Goal: Task Accomplishment & Management: Complete application form

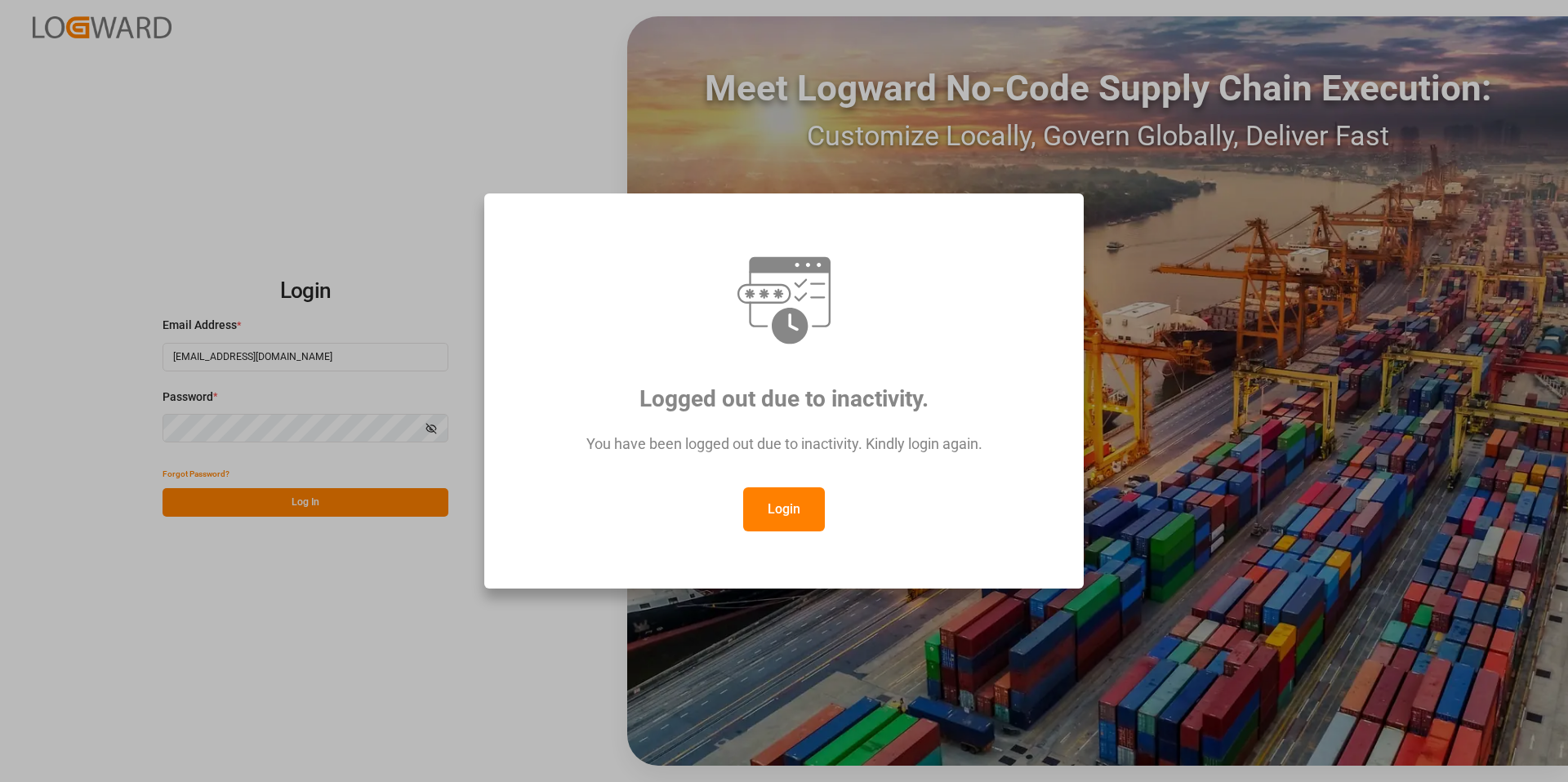
click at [799, 505] on button "Login" at bounding box center [784, 510] width 81 height 44
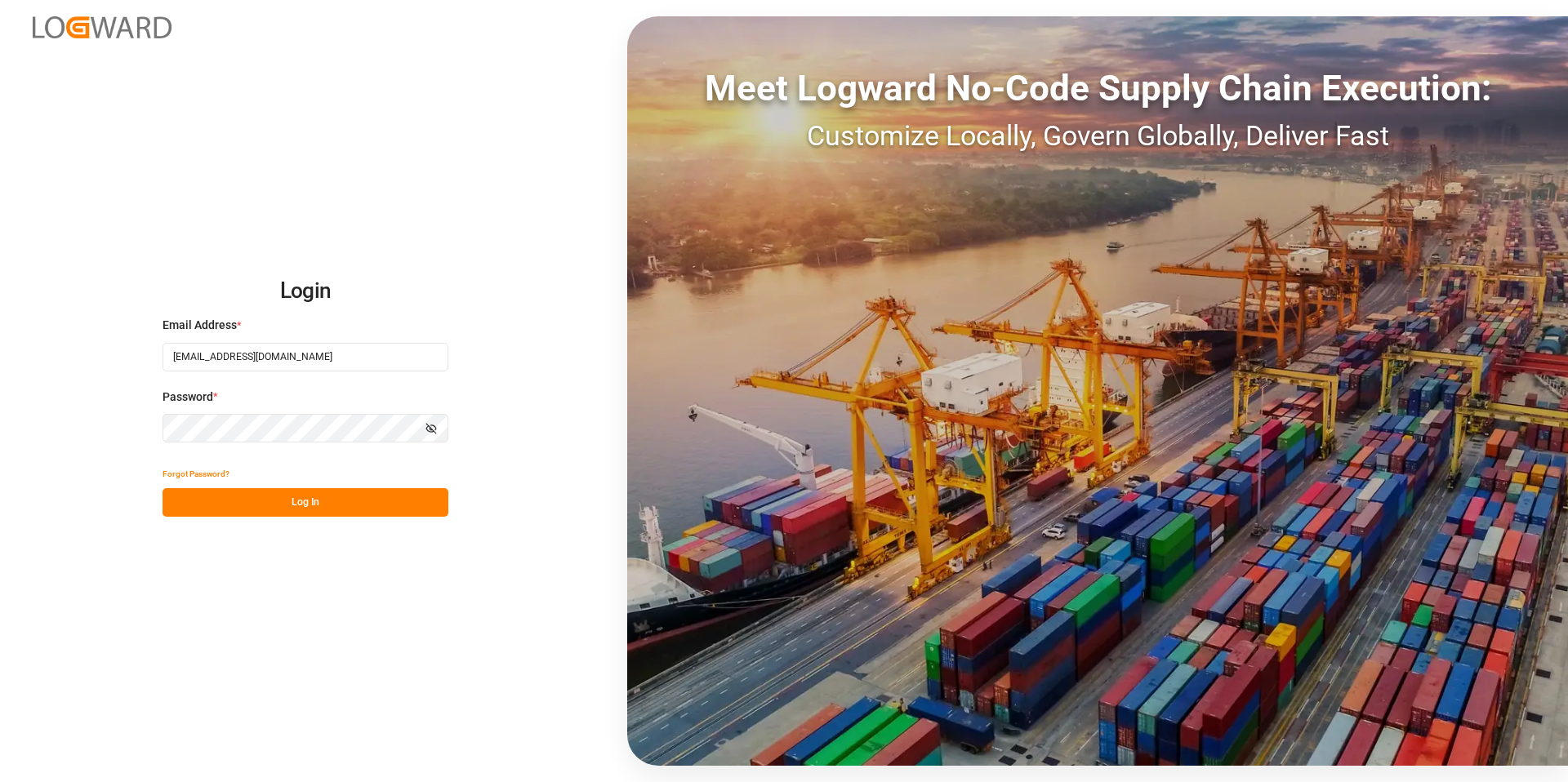
click at [283, 490] on button "Log In" at bounding box center [306, 502] width 286 height 29
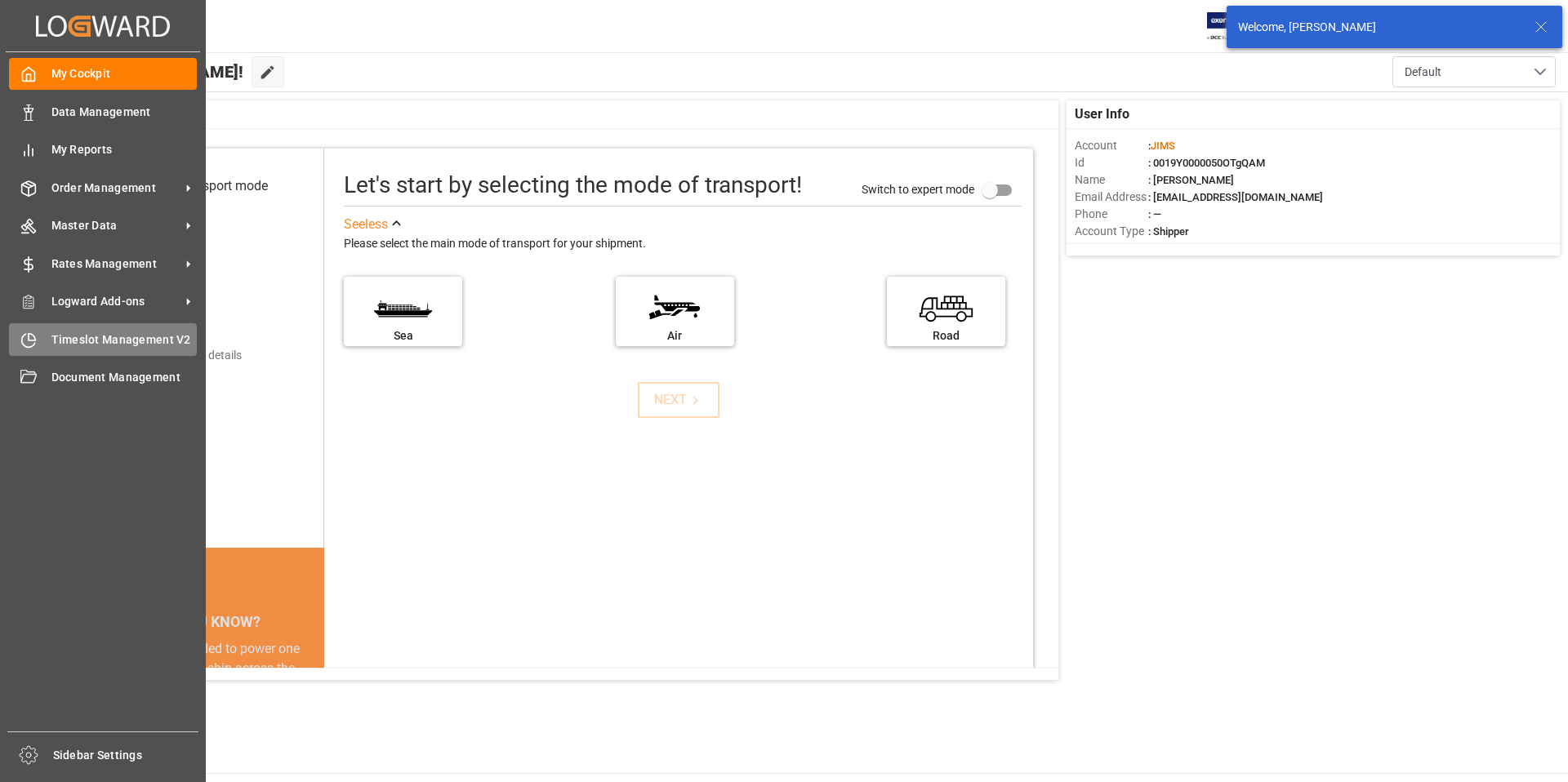
click at [52, 336] on span "Timeslot Management V2" at bounding box center [124, 340] width 146 height 17
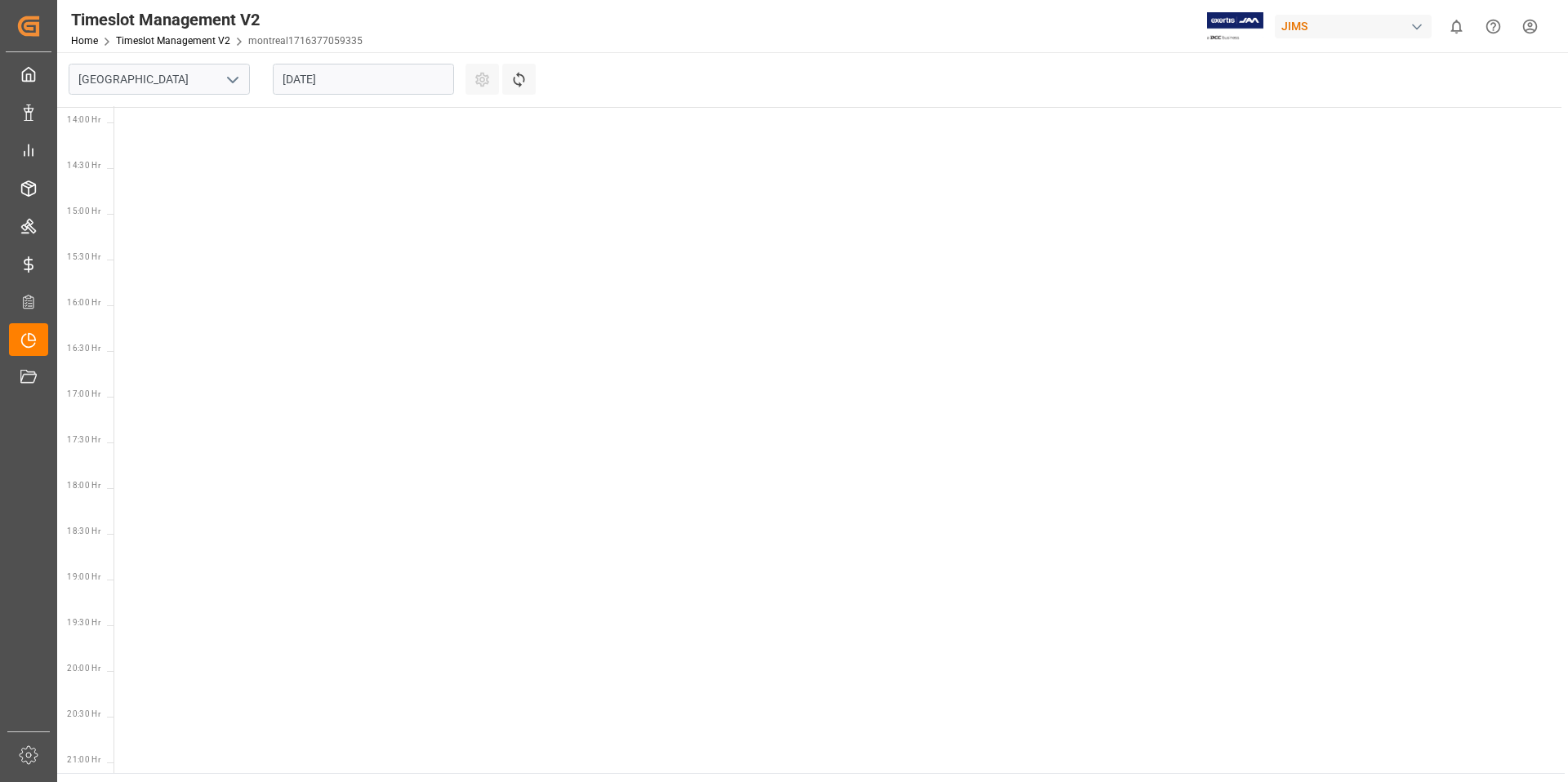
scroll to position [1304, 0]
click at [203, 80] on input "[GEOGRAPHIC_DATA]" at bounding box center [159, 78] width 181 height 31
click at [234, 79] on polyline "open menu" at bounding box center [233, 79] width 10 height 5
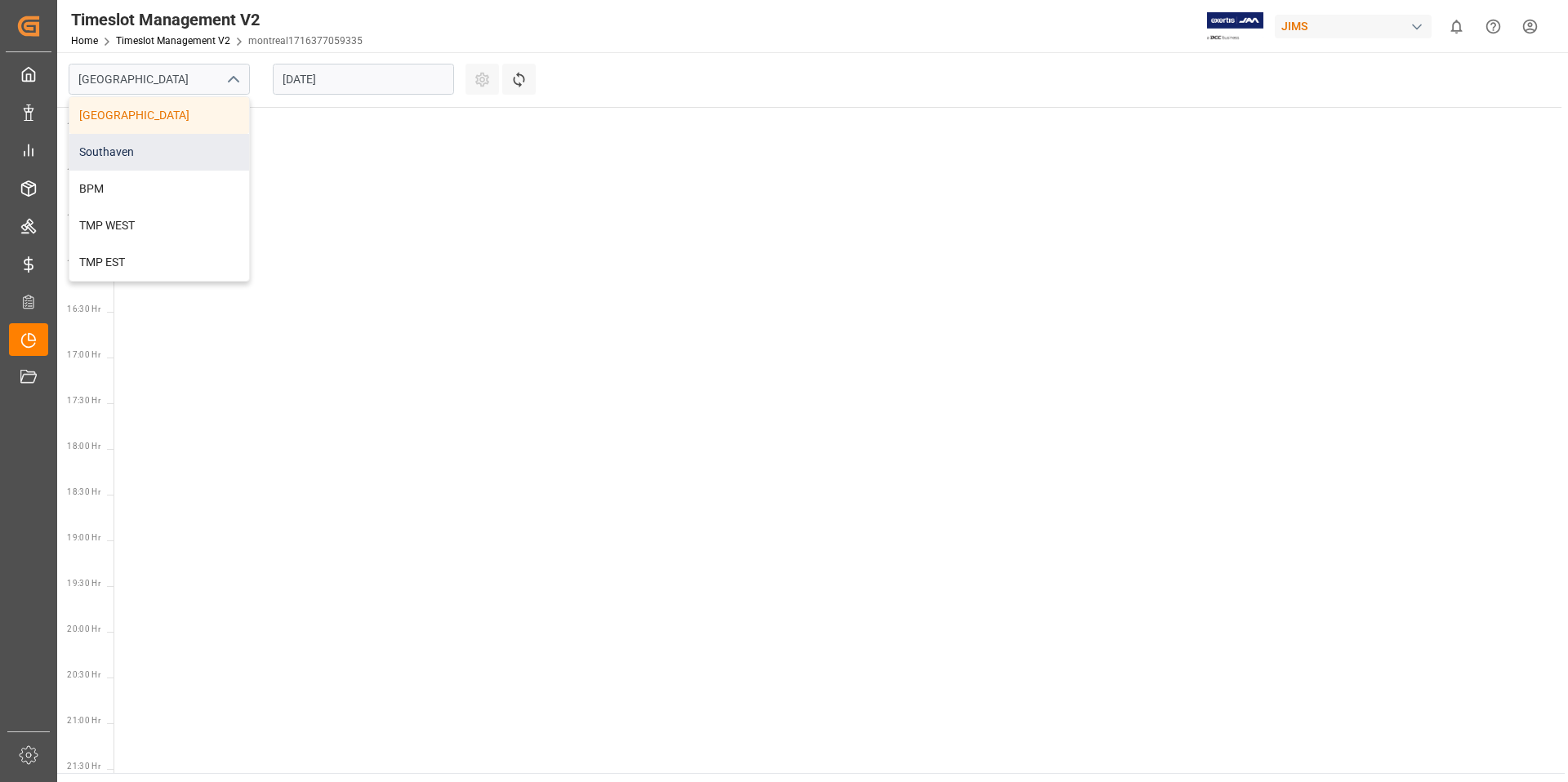
click at [139, 151] on div "Southaven" at bounding box center [159, 152] width 180 height 37
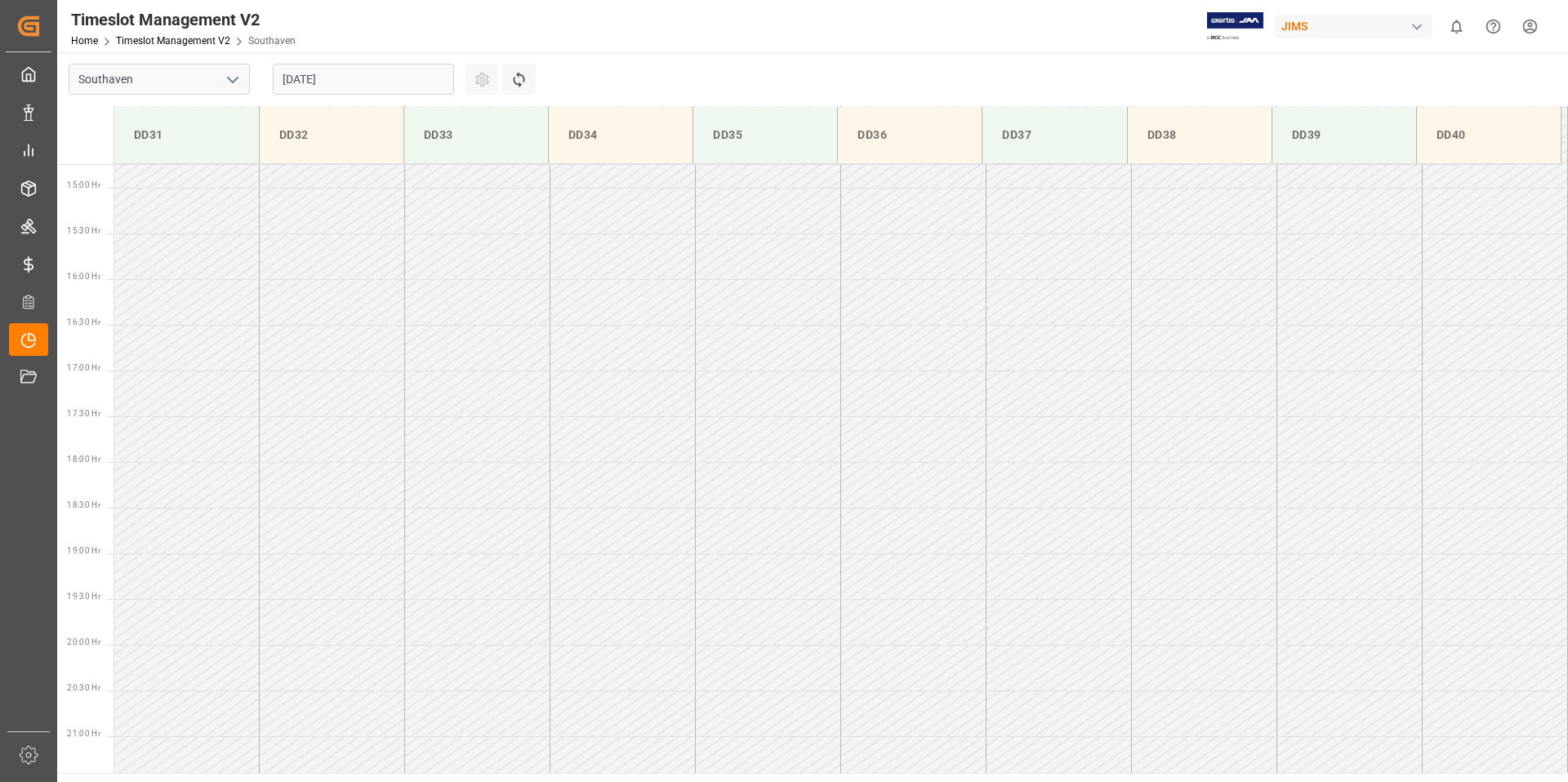
scroll to position [1361, 0]
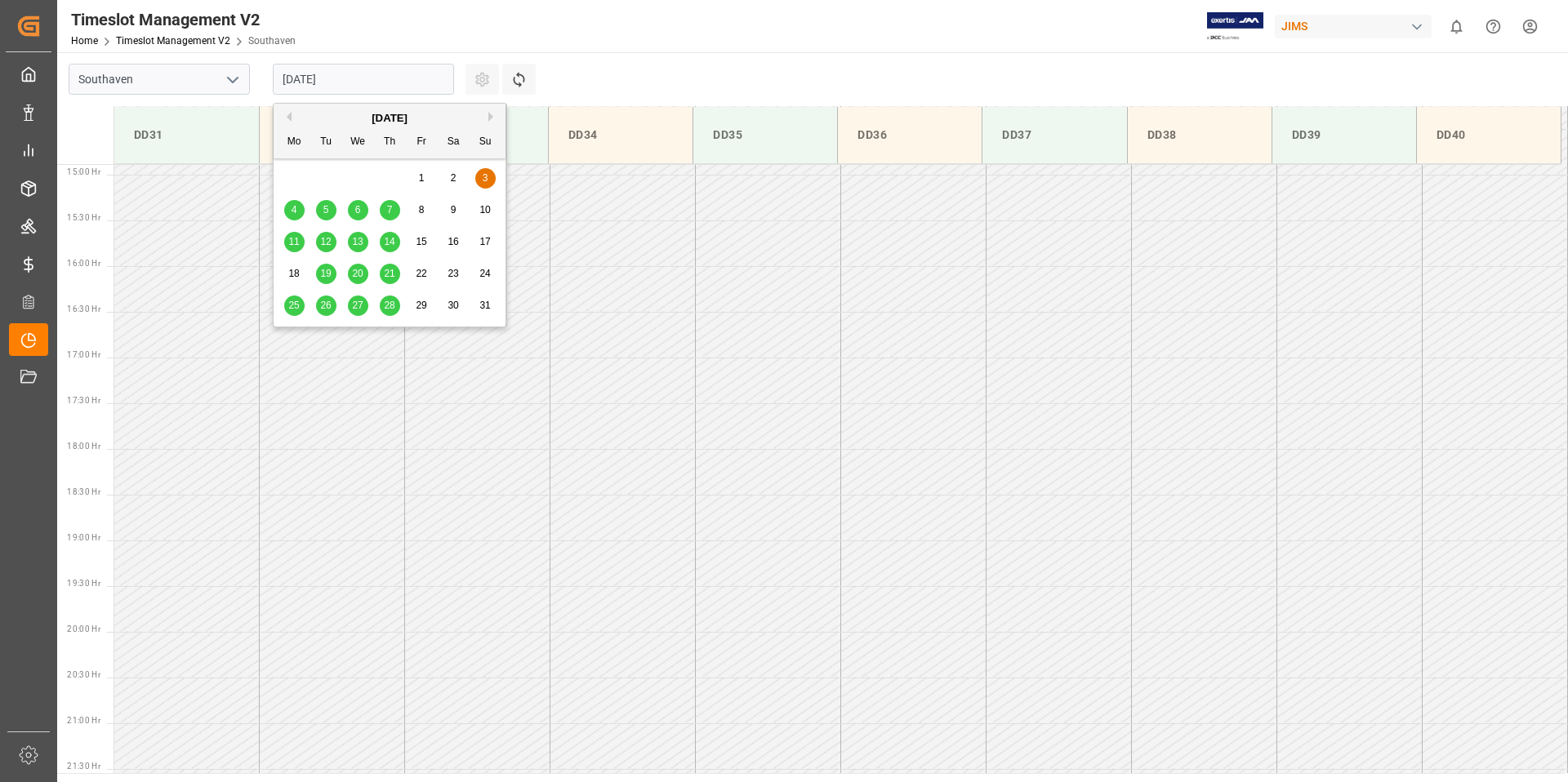
click at [374, 77] on input "[DATE]" at bounding box center [363, 78] width 181 height 31
click at [493, 116] on button "Next Month" at bounding box center [493, 117] width 10 height 10
click at [360, 210] on span "10" at bounding box center [357, 210] width 11 height 12
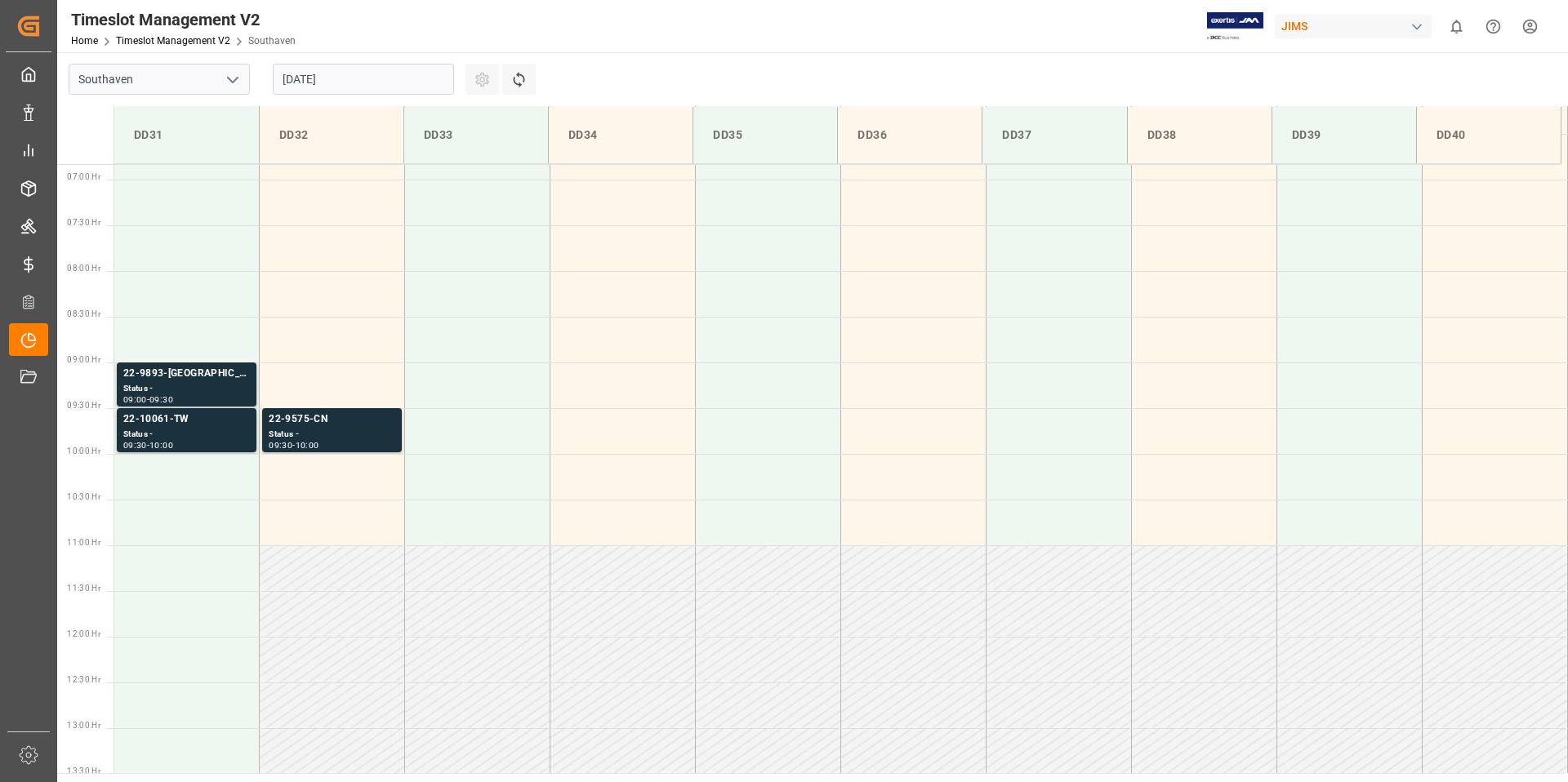
scroll to position [579, 0]
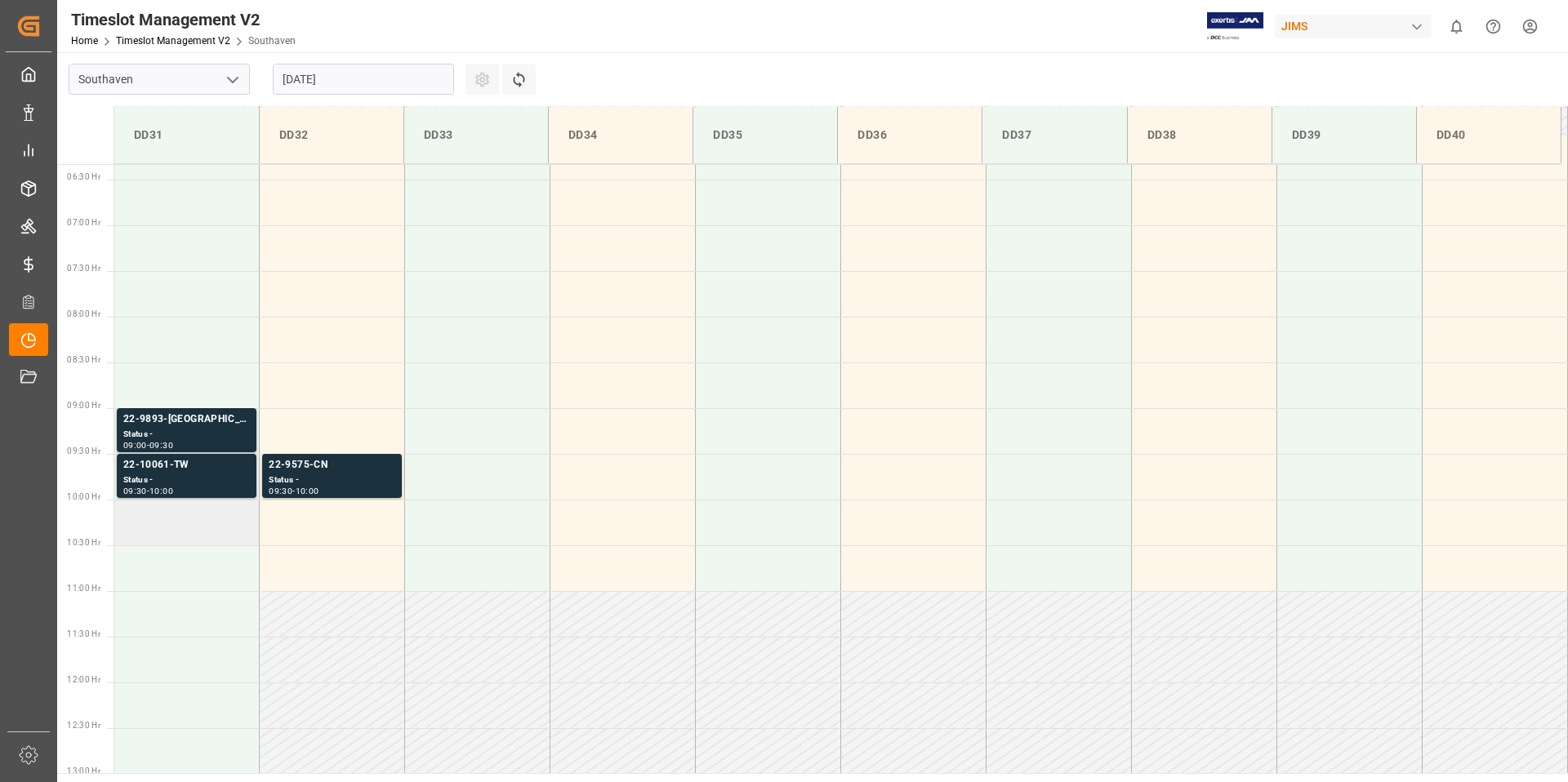
click at [165, 516] on td at bounding box center [187, 523] width 145 height 46
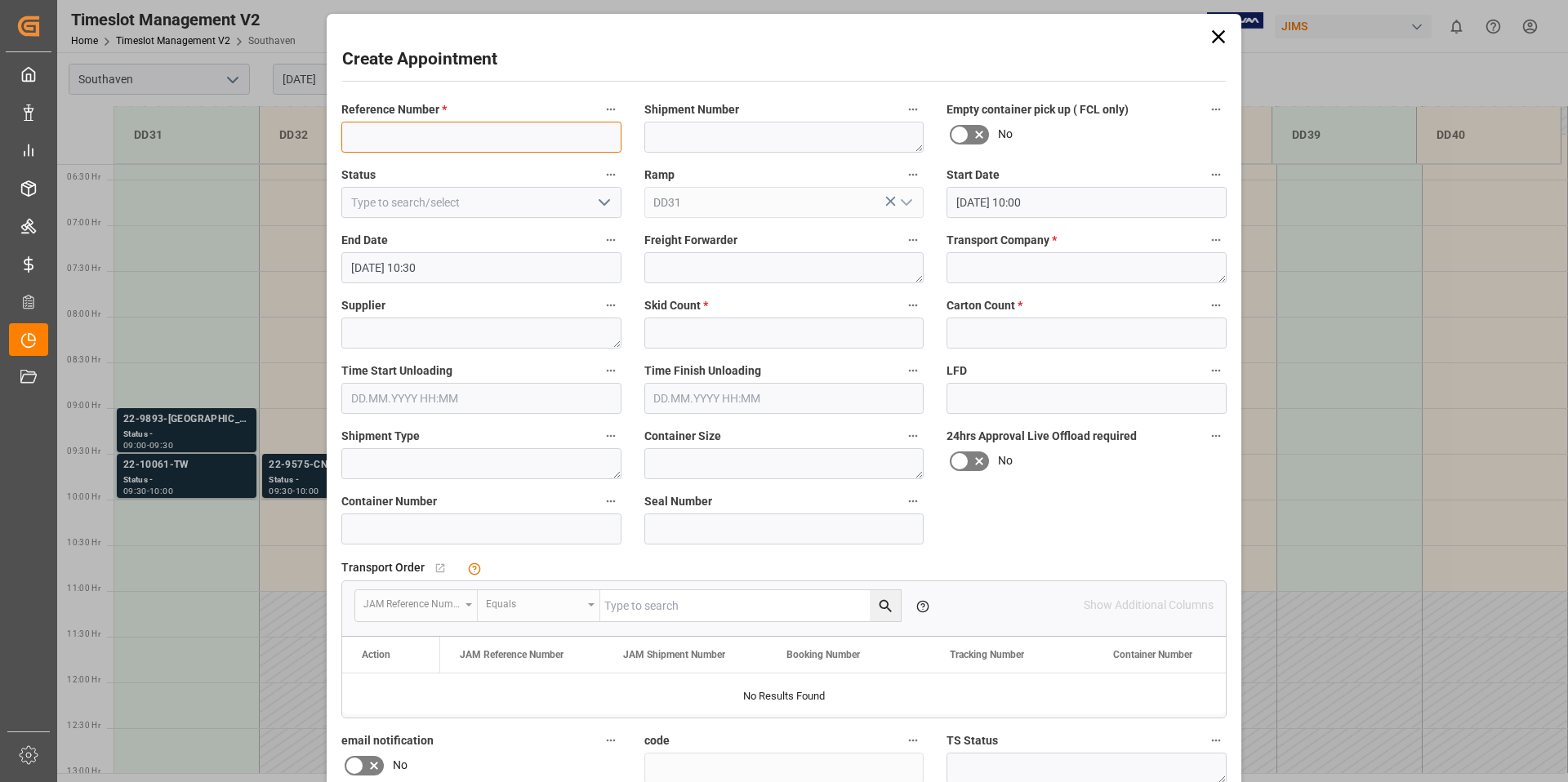
paste input "22-9678-MY"
type input "22-9678-MY"
click at [1060, 266] on textarea at bounding box center [1086, 267] width 280 height 31
type textarea "F&W"
type textarea "VTECH COMMUNICATIONS"
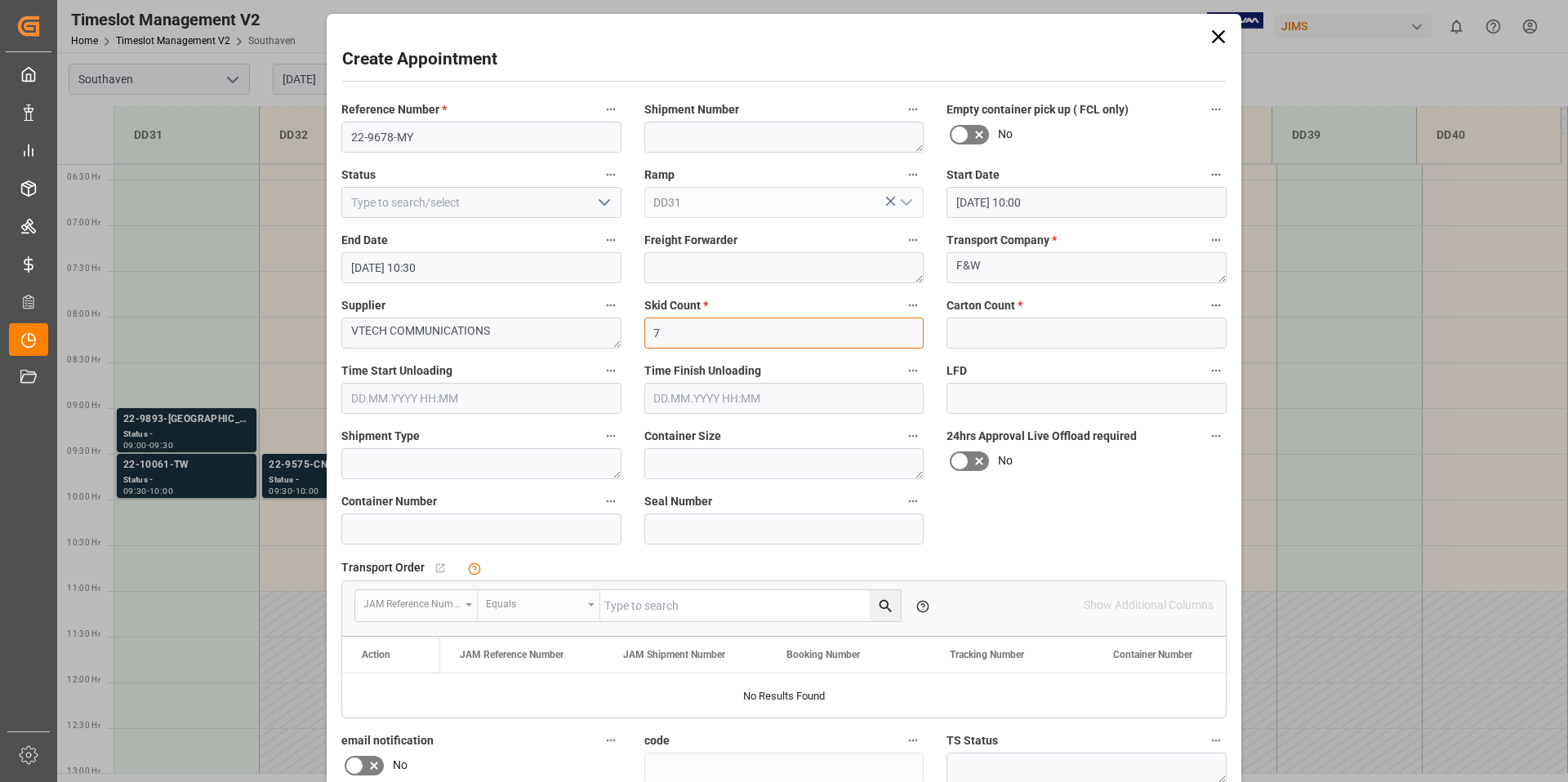
type input "7"
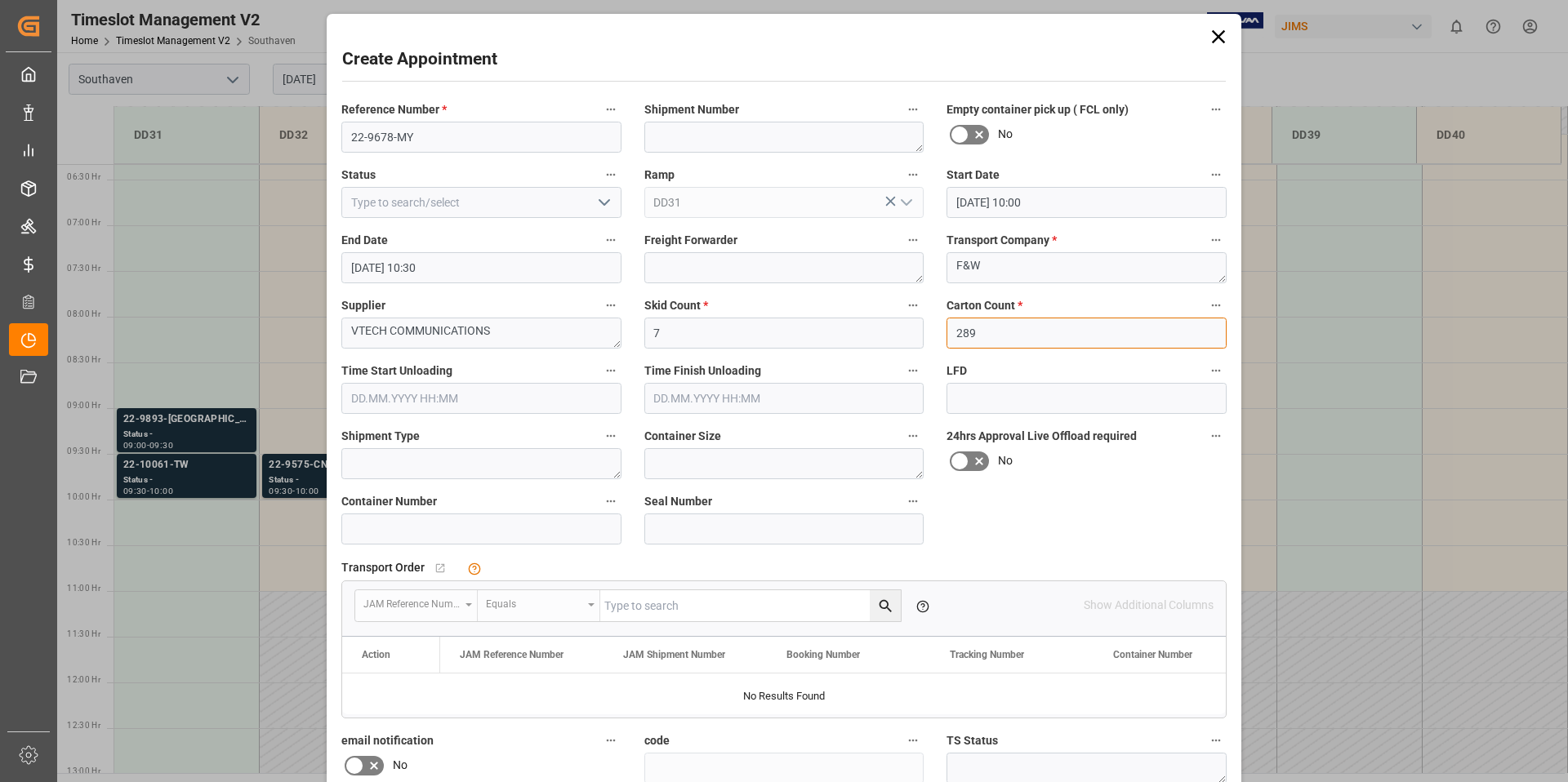
type input "289"
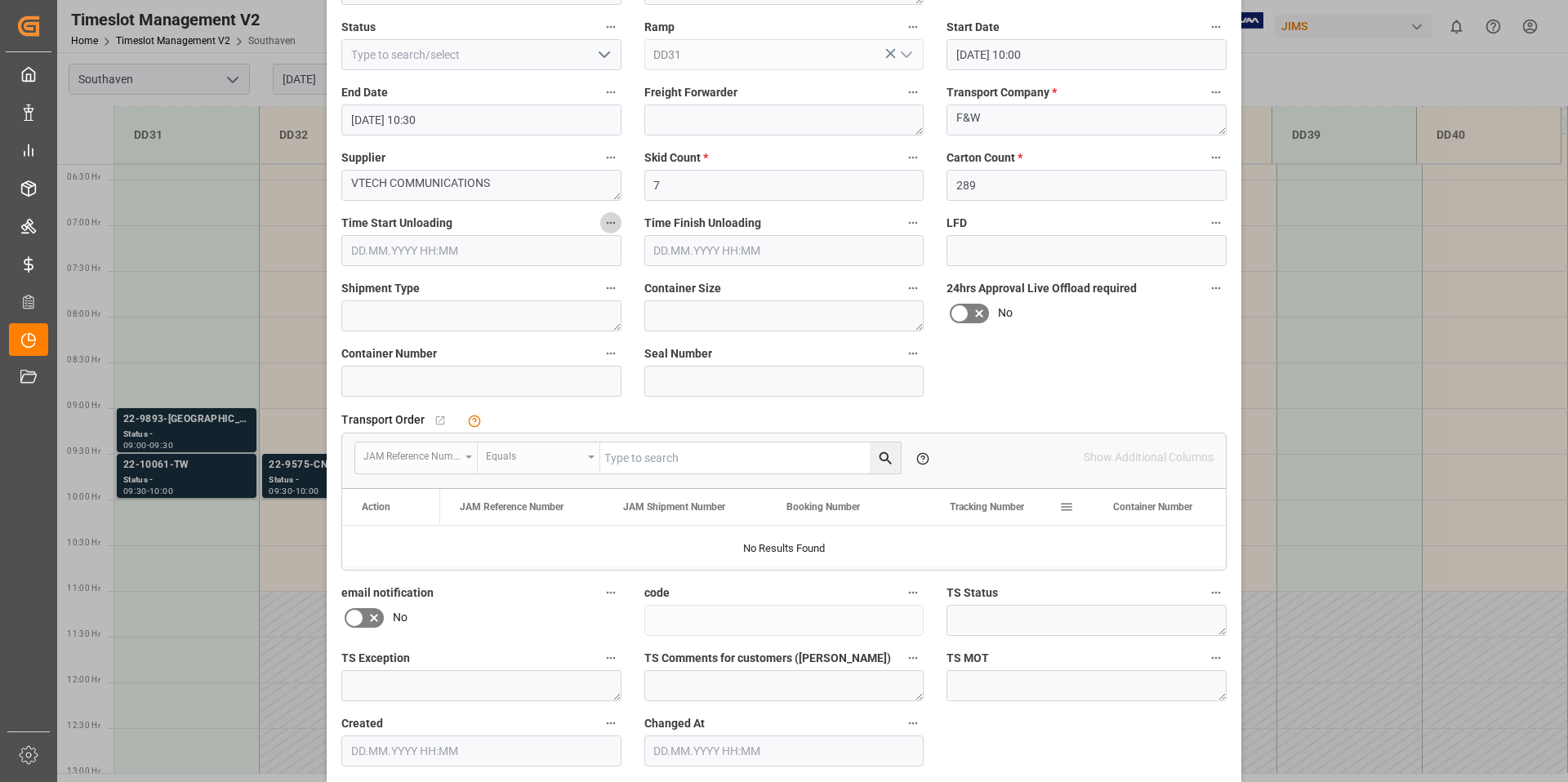
scroll to position [216, 0]
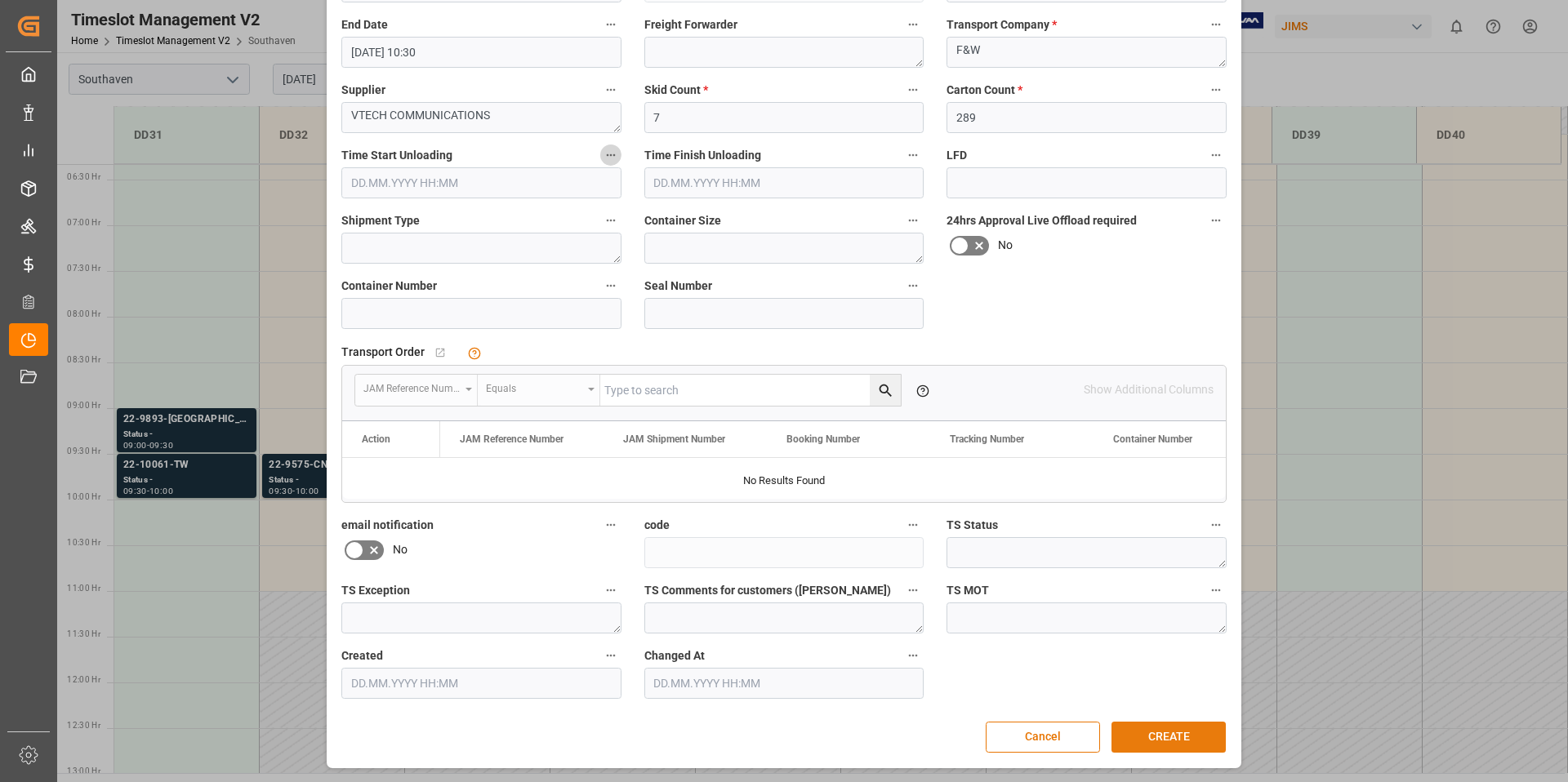
click at [1177, 739] on button "CREATE" at bounding box center [1168, 736] width 114 height 31
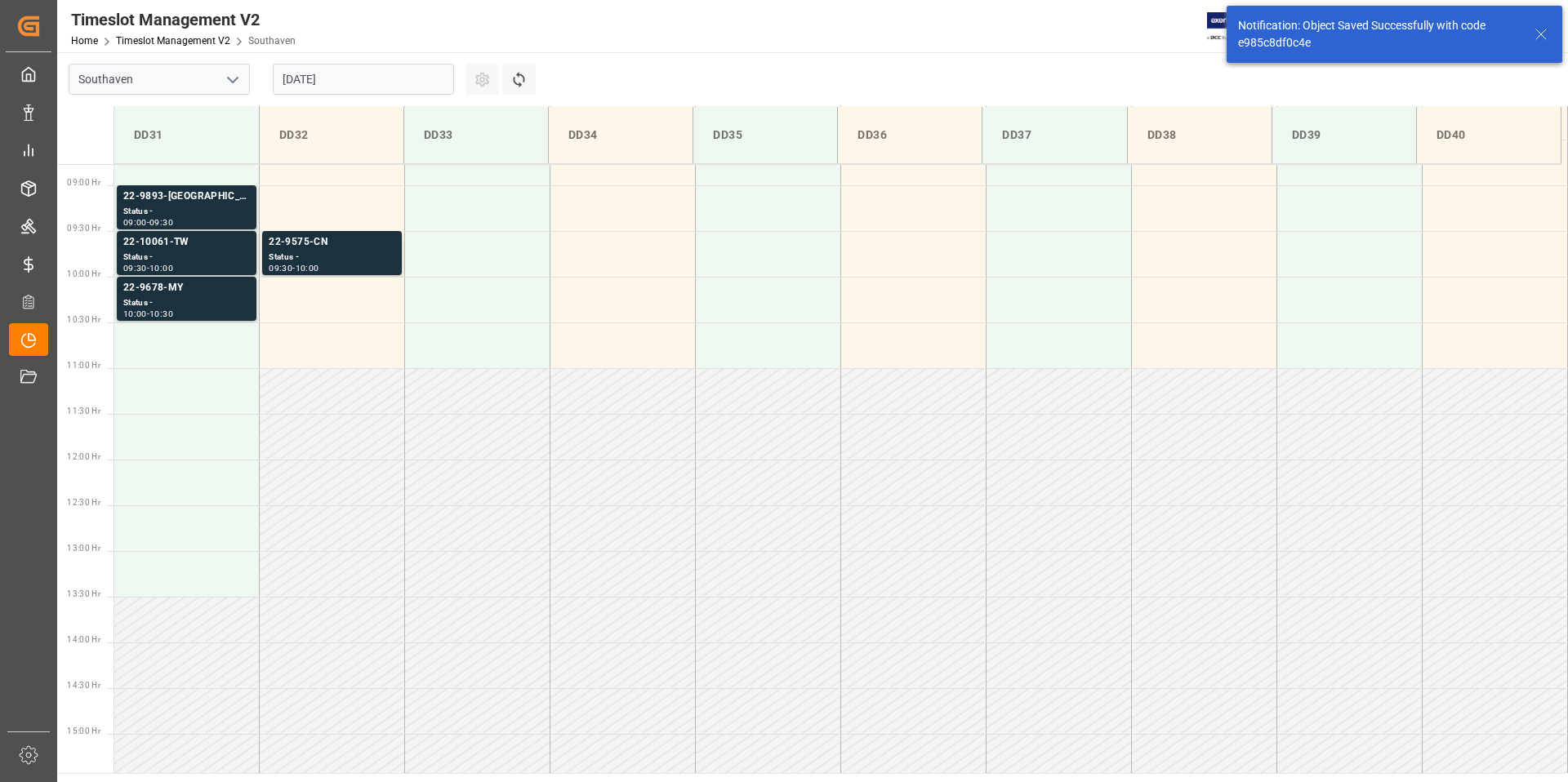
scroll to position [813, 0]
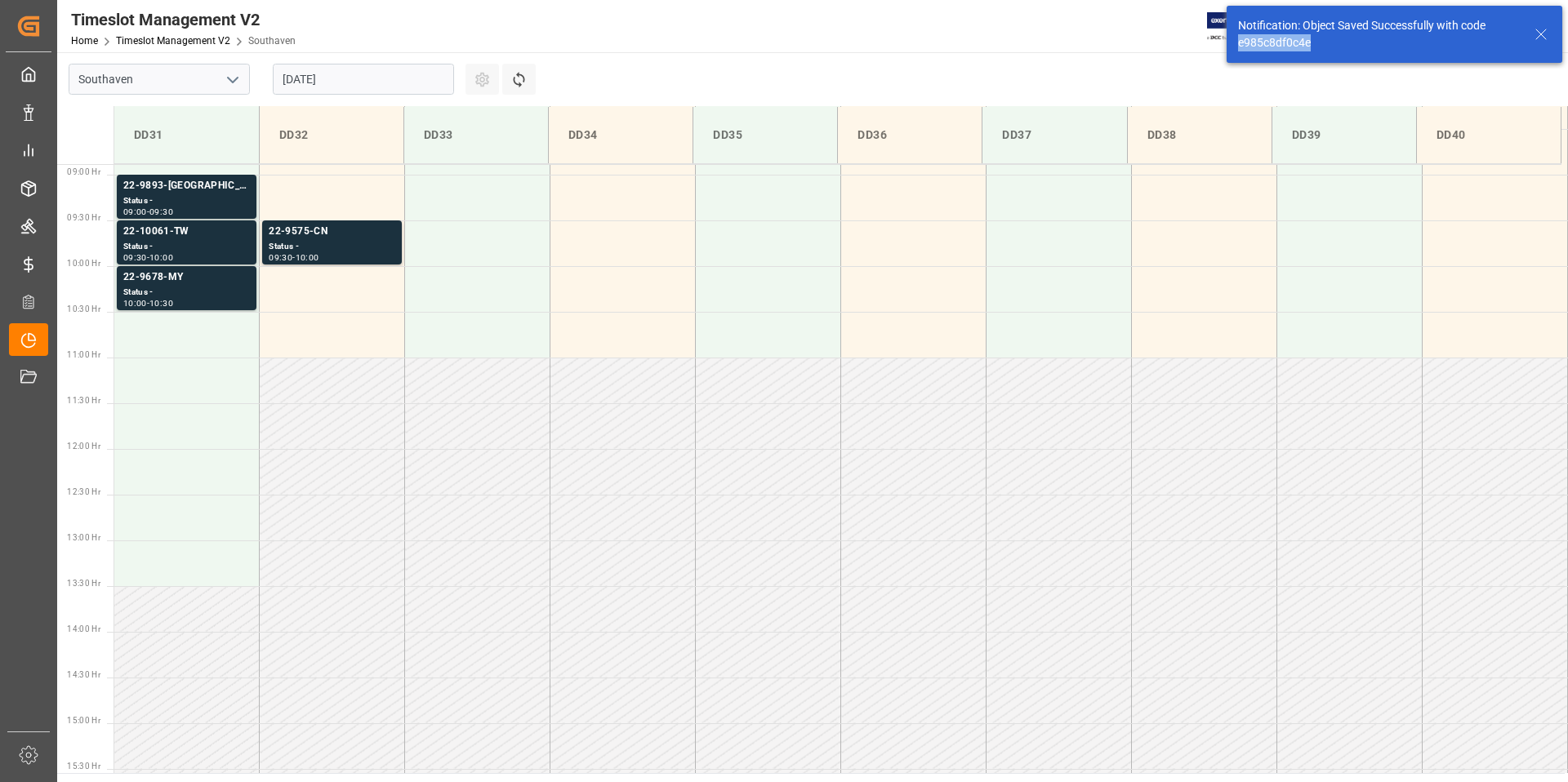
drag, startPoint x: 1323, startPoint y: 45, endPoint x: 1237, endPoint y: 46, distance: 86.0
click at [1223, 46] on div "Notification: Object Saved Successfully with code e985c8df0c4e" at bounding box center [1393, 34] width 347 height 69
copy div "e985c8df0c4e"
